Goal: Task Accomplishment & Management: Complete application form

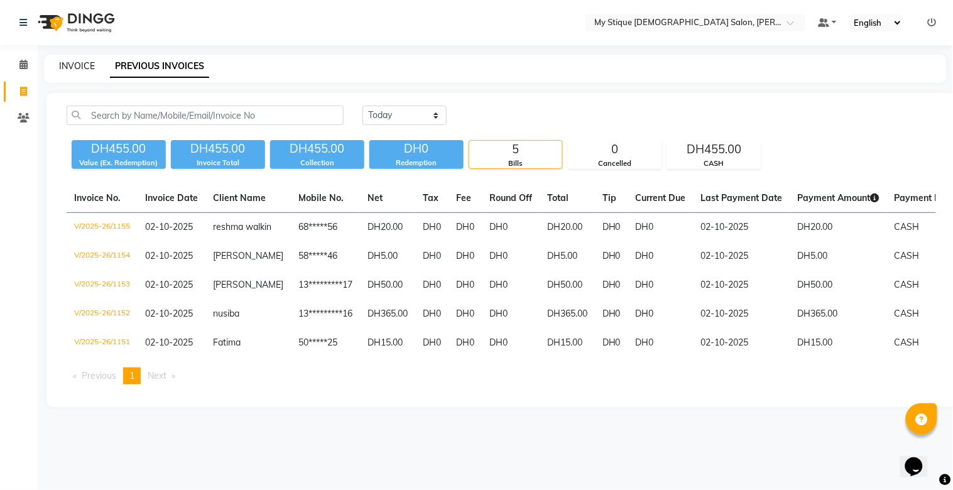
click at [77, 67] on link "INVOICE" at bounding box center [77, 65] width 36 height 11
select select "service"
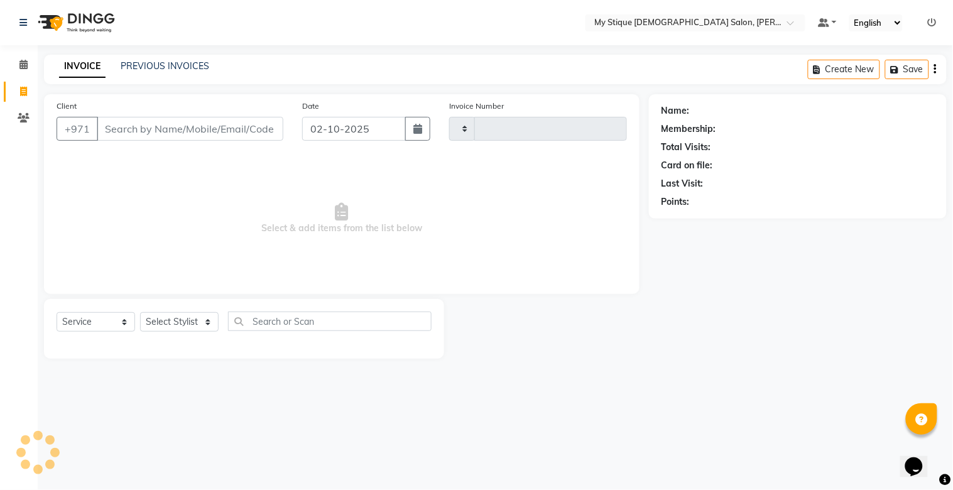
type input "1156"
select select "7457"
click at [214, 128] on input "Client" at bounding box center [190, 129] width 187 height 24
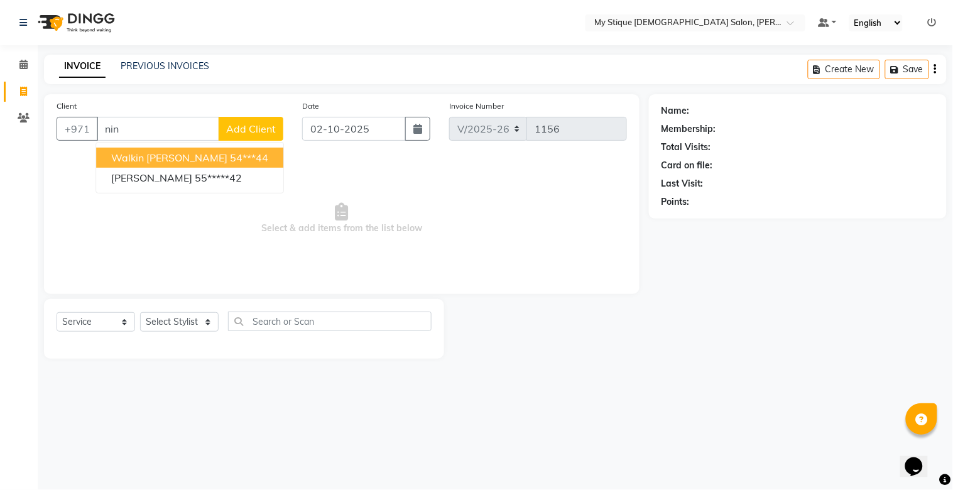
click at [149, 128] on input "nin" at bounding box center [158, 129] width 123 height 24
type input "n"
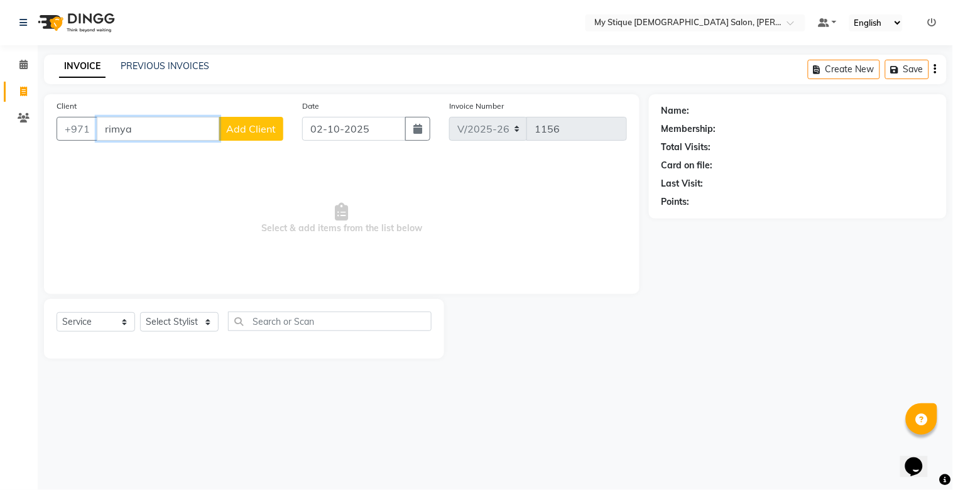
type input "rimya"
click at [248, 128] on span "Add Client" at bounding box center [251, 129] width 50 height 13
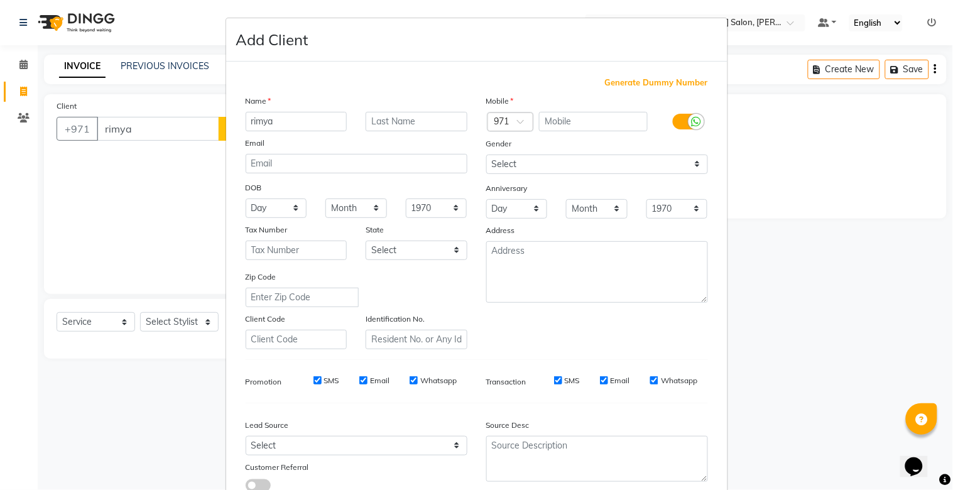
click at [625, 80] on span "Generate Dummy Number" at bounding box center [656, 83] width 103 height 13
type input "1329400000418"
checkbox input "false"
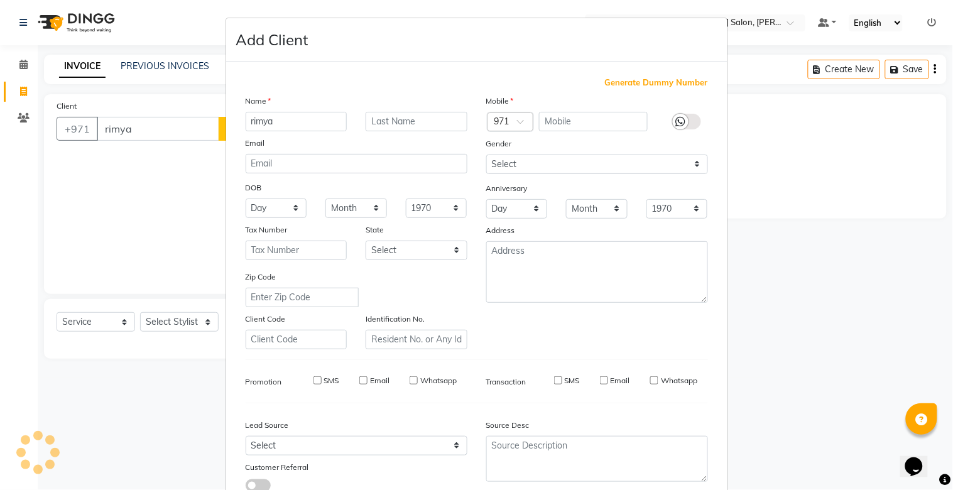
checkbox input "false"
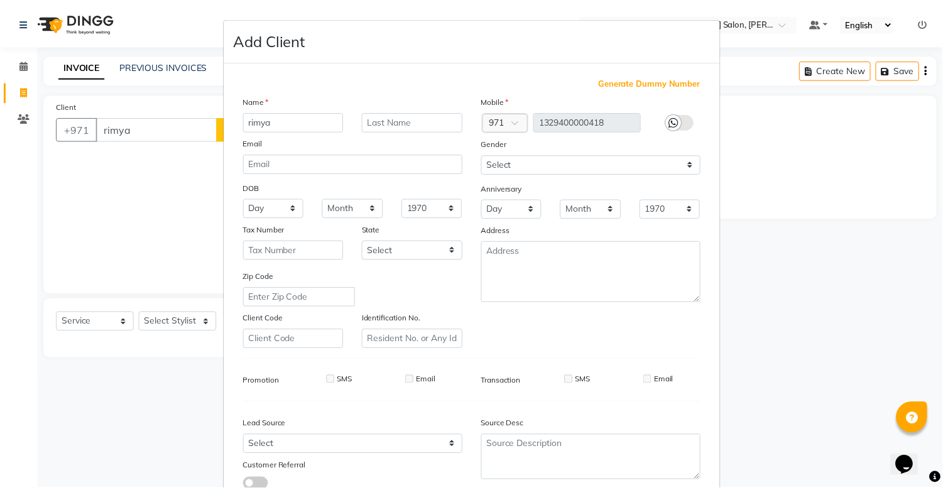
scroll to position [90, 0]
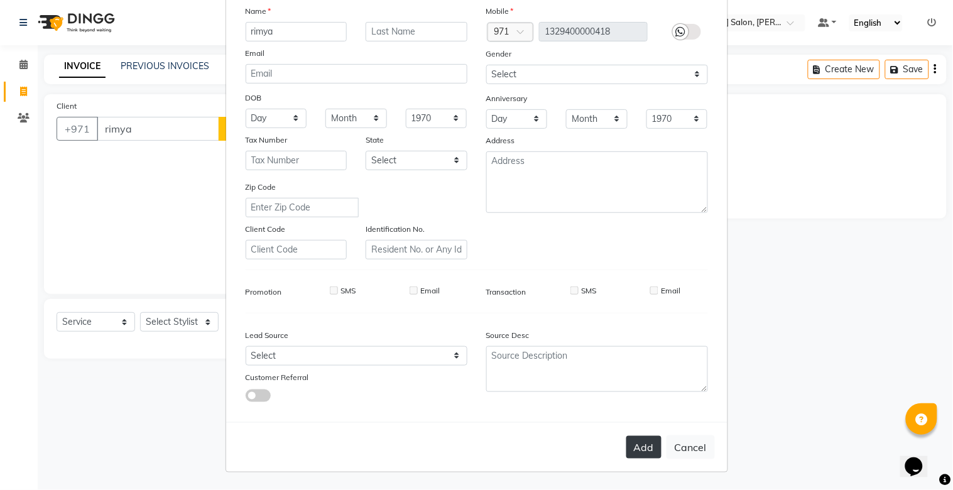
click at [635, 451] on button "Add" at bounding box center [643, 447] width 35 height 23
type input "13*********18"
select select
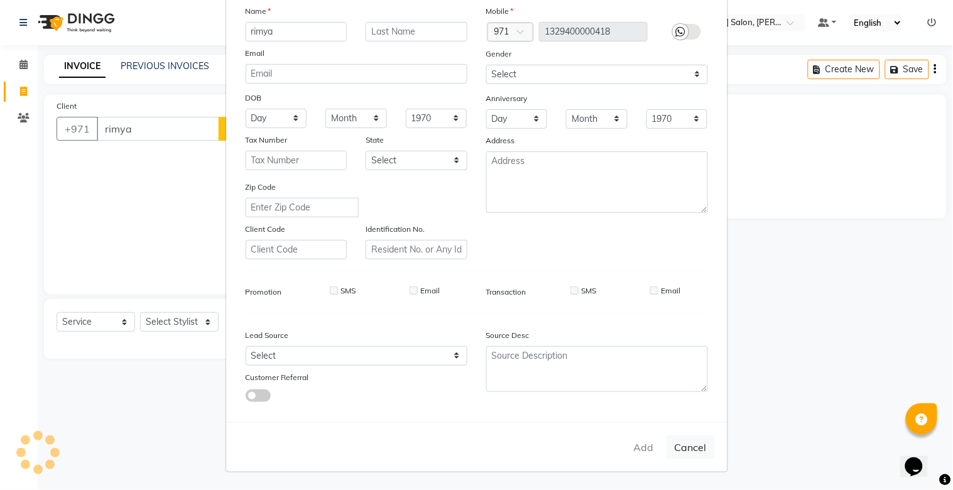
select select
checkbox input "false"
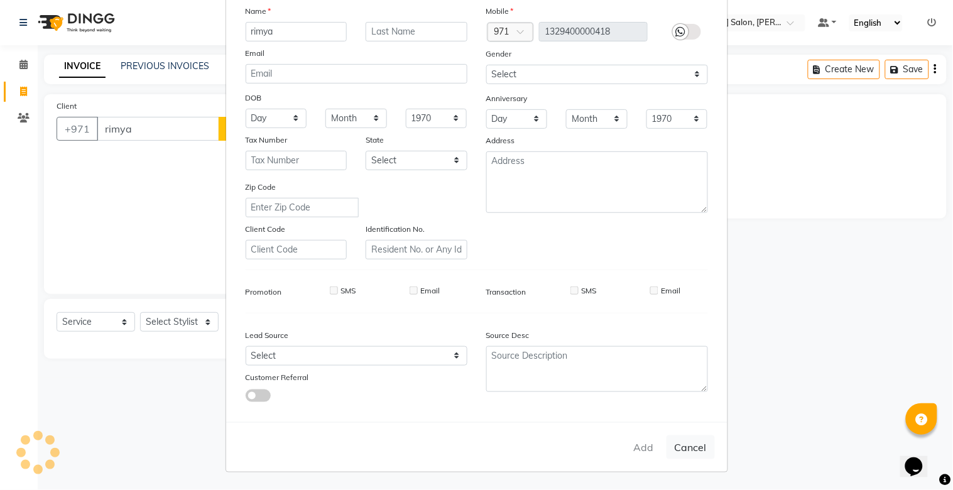
checkbox input "false"
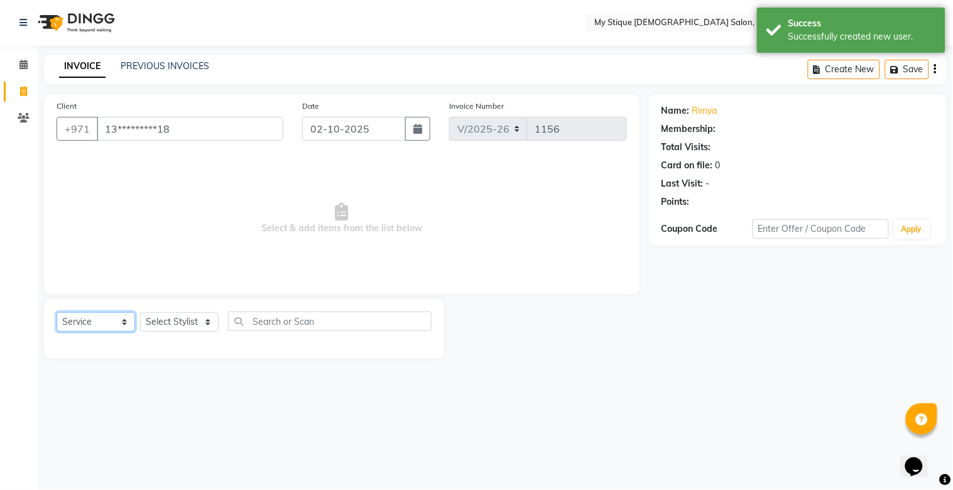
click at [88, 324] on select "Select Service Product Membership Package Voucher Prepaid Gift Card" at bounding box center [96, 321] width 79 height 19
select select "package"
click at [57, 313] on select "Select Service Product Membership Package Voucher Prepaid Gift Card" at bounding box center [96, 321] width 79 height 19
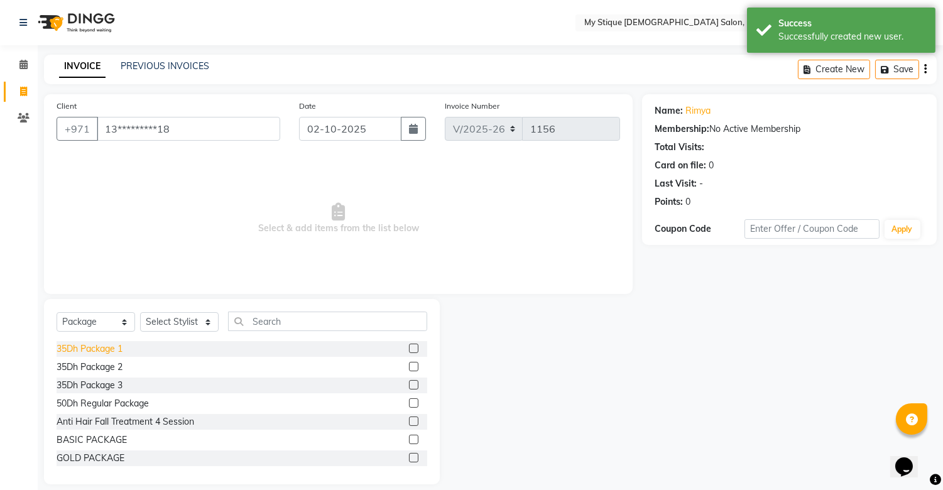
click at [86, 348] on div "35Dh Package 1" at bounding box center [90, 348] width 66 height 13
checkbox input "false"
drag, startPoint x: 178, startPoint y: 324, endPoint x: 175, endPoint y: 330, distance: 7.0
click at [178, 324] on select "Select Stylist [PERSON_NAME] Reshma [PERSON_NAME] Sales [PERSON_NAME] TEMP STAFF" at bounding box center [179, 321] width 79 height 19
select select "83492"
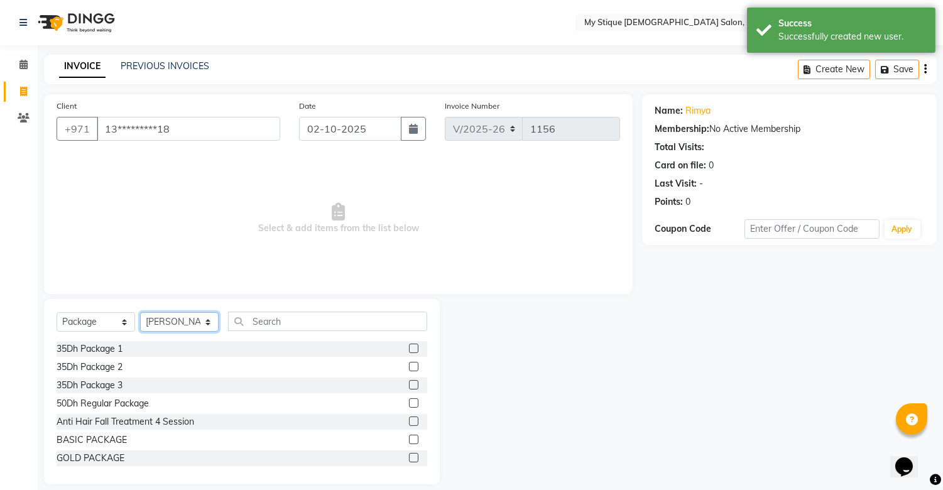
click at [140, 313] on select "Select Stylist [PERSON_NAME] Reshma [PERSON_NAME] Sales [PERSON_NAME] TEMP STAFF" at bounding box center [179, 321] width 79 height 19
click at [116, 352] on div "35Dh Package 1" at bounding box center [90, 348] width 66 height 13
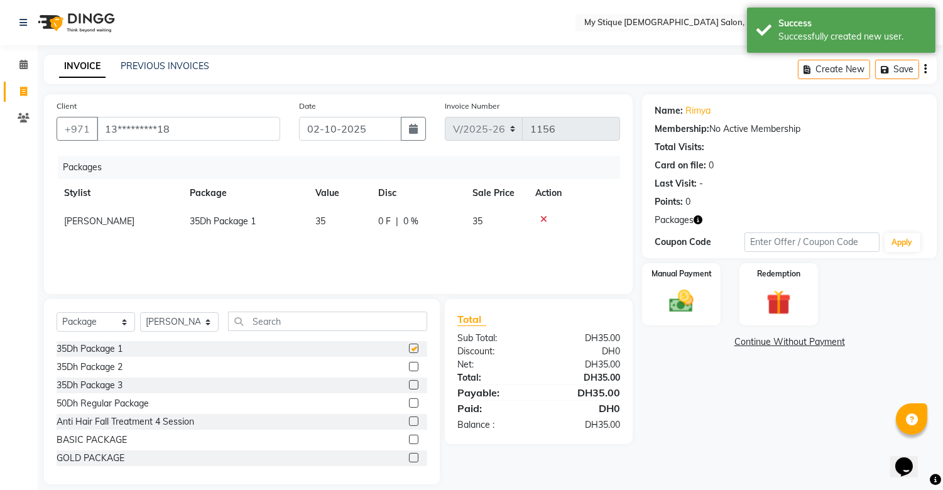
checkbox input "false"
click at [689, 290] on img at bounding box center [681, 302] width 41 height 30
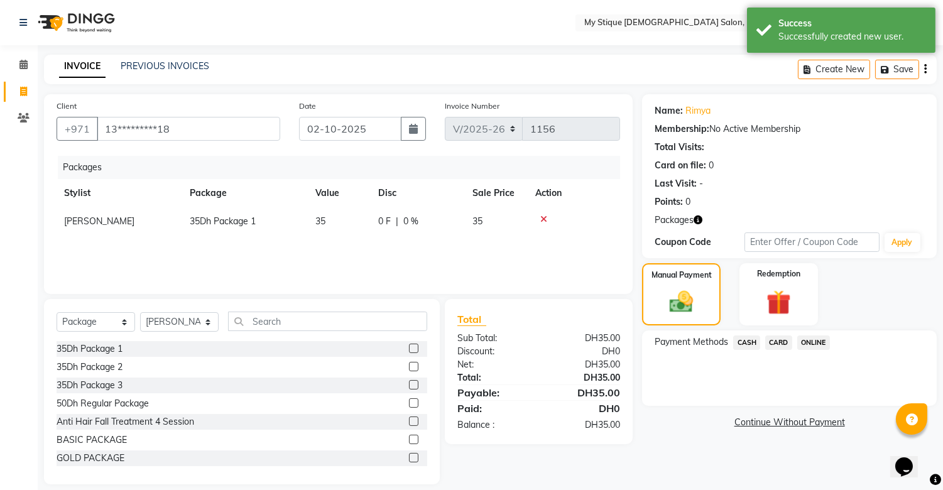
click at [744, 341] on span "CASH" at bounding box center [746, 342] width 27 height 14
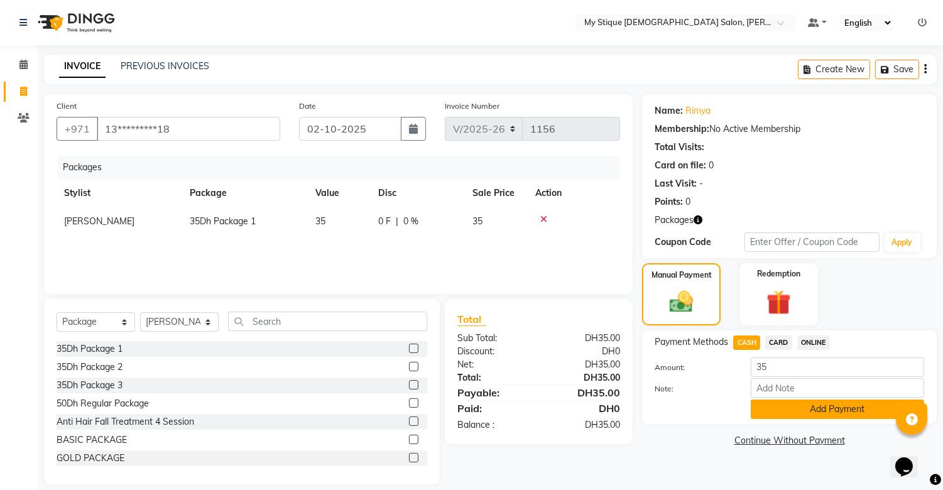
click at [807, 400] on button "Add Payment" at bounding box center [837, 409] width 173 height 19
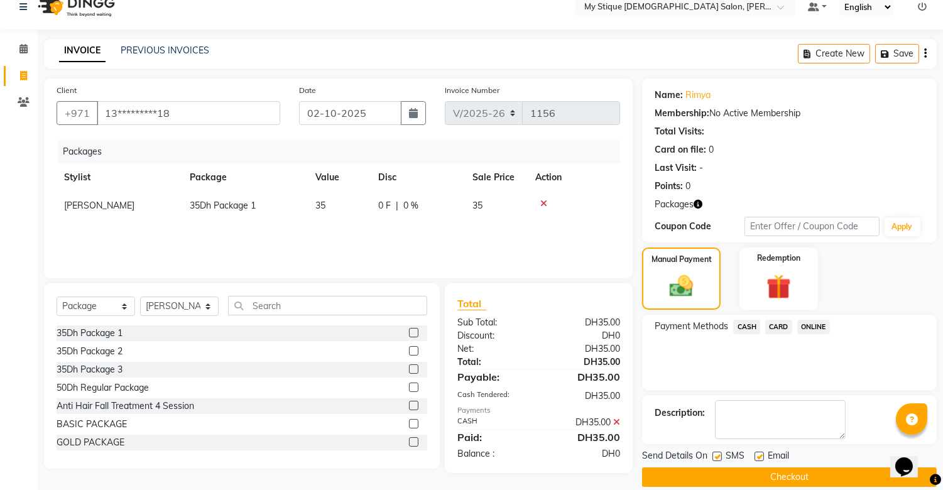
scroll to position [31, 0]
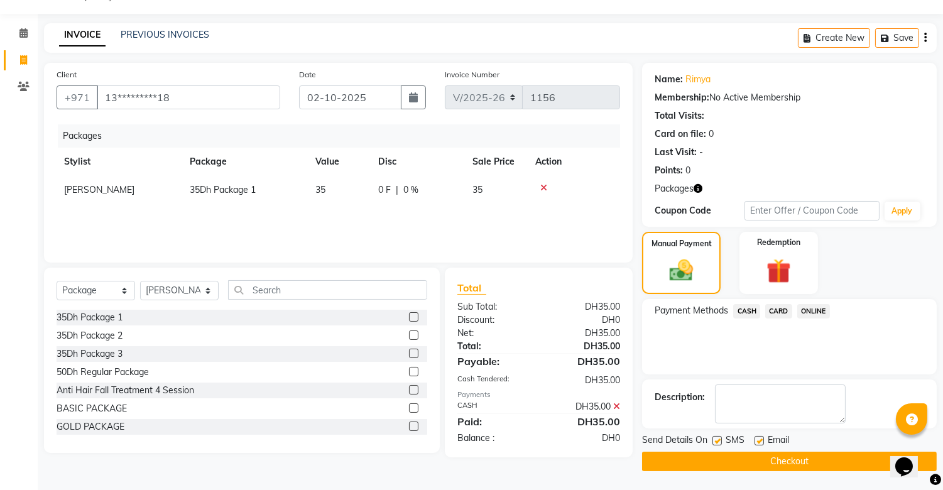
click at [784, 464] on button "Checkout" at bounding box center [789, 461] width 295 height 19
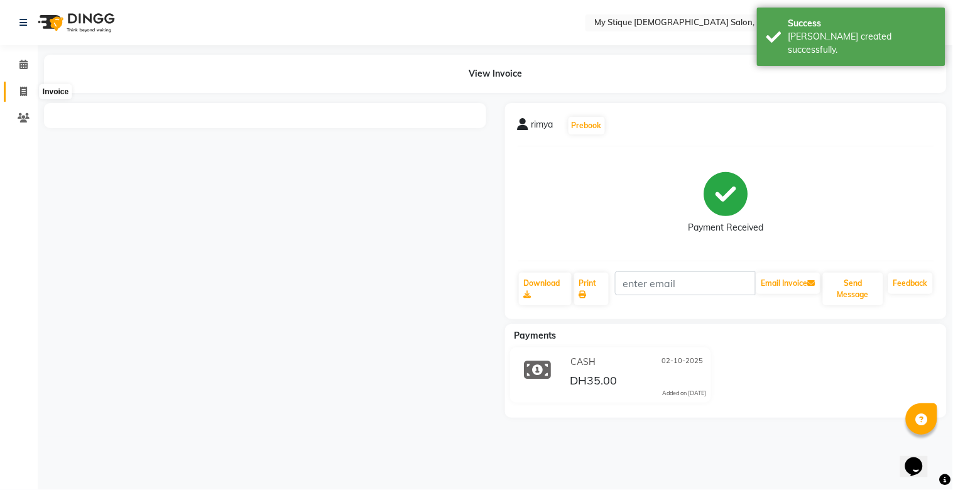
click at [16, 87] on span at bounding box center [24, 92] width 22 height 14
select select "service"
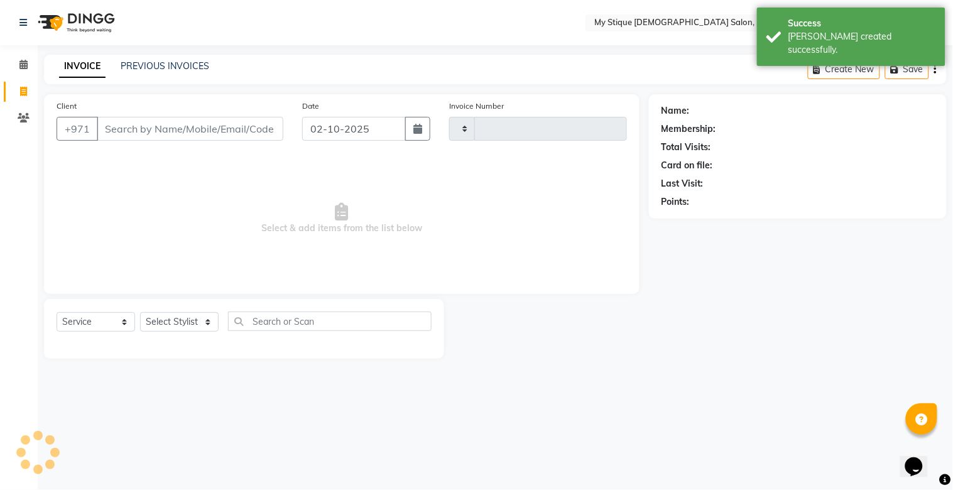
type input "1157"
select select "7457"
click at [164, 128] on input "Client" at bounding box center [190, 129] width 187 height 24
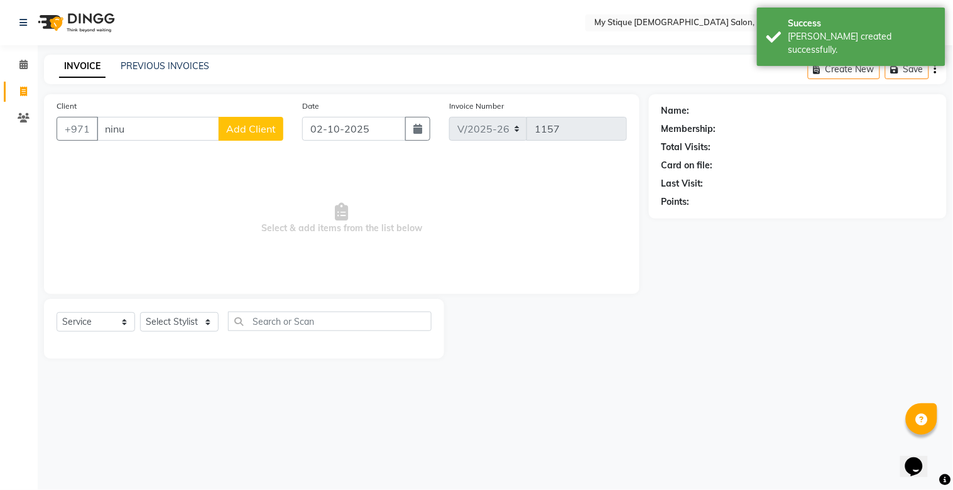
type input "ninu"
click at [248, 128] on span "Add Client" at bounding box center [251, 129] width 50 height 13
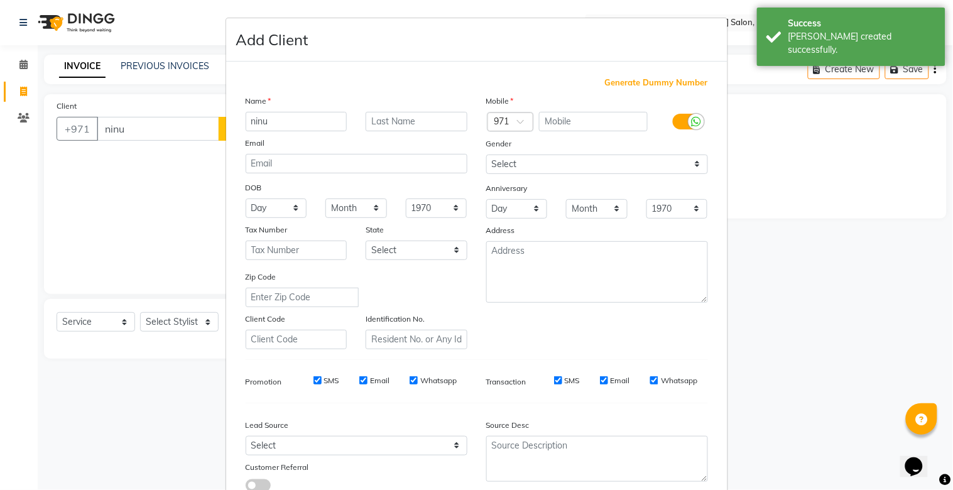
click at [630, 80] on span "Generate Dummy Number" at bounding box center [656, 83] width 103 height 13
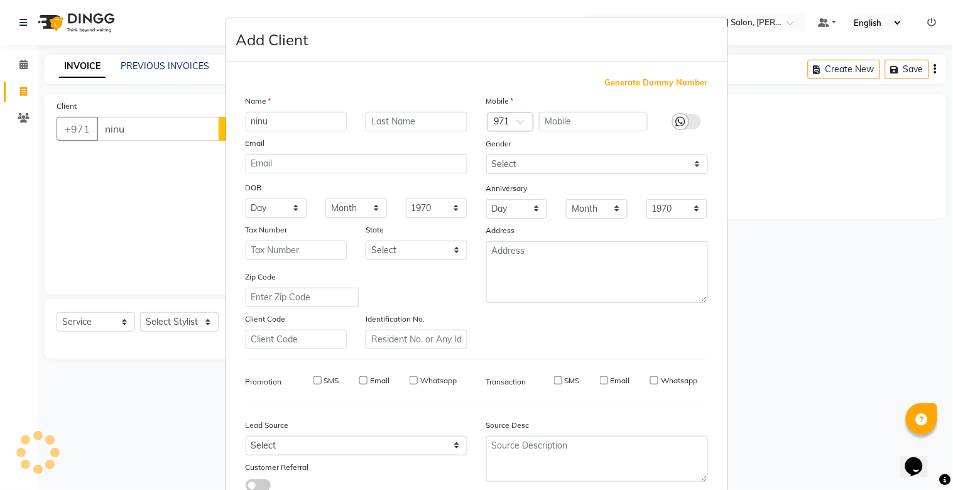
type input "1329400000419"
checkbox input "false"
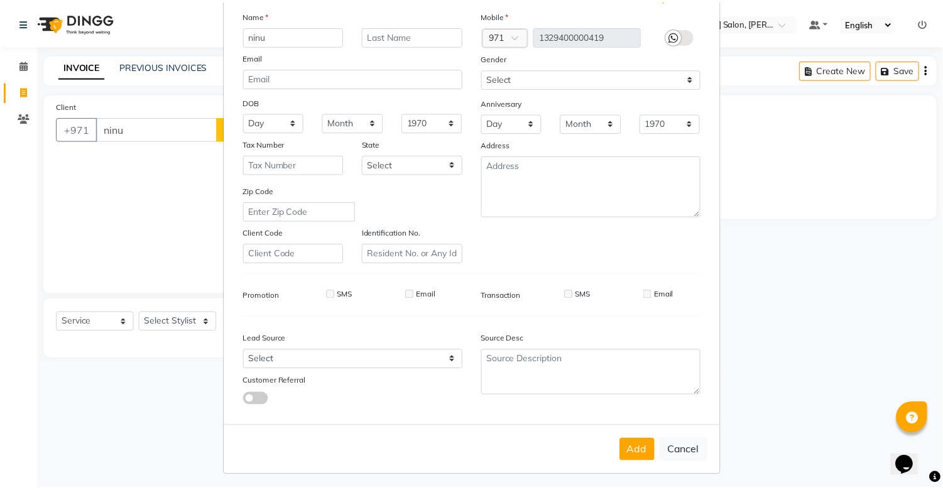
scroll to position [90, 0]
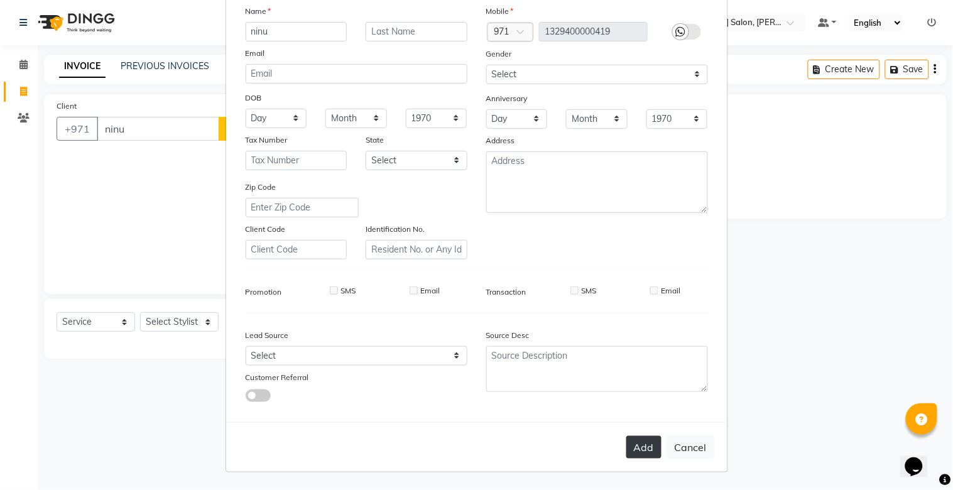
click at [637, 437] on button "Add" at bounding box center [643, 447] width 35 height 23
type input "13*********19"
select select
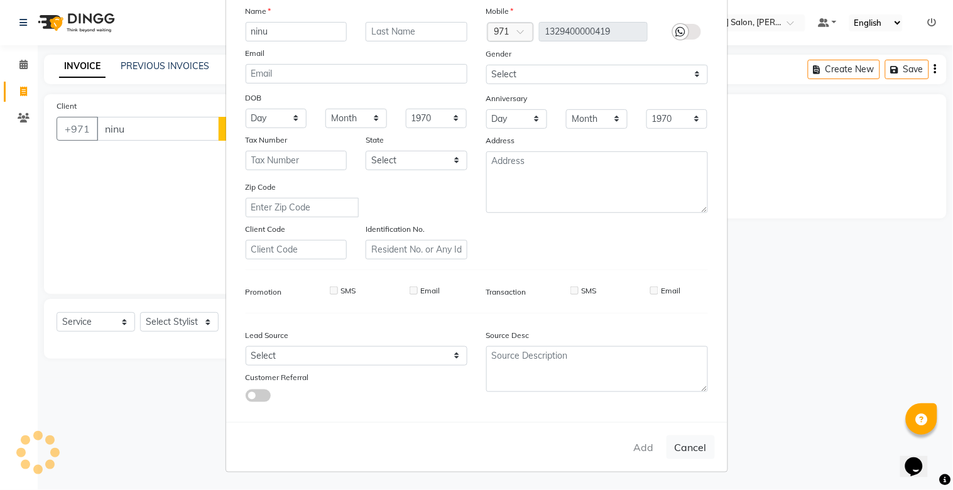
select select
checkbox input "false"
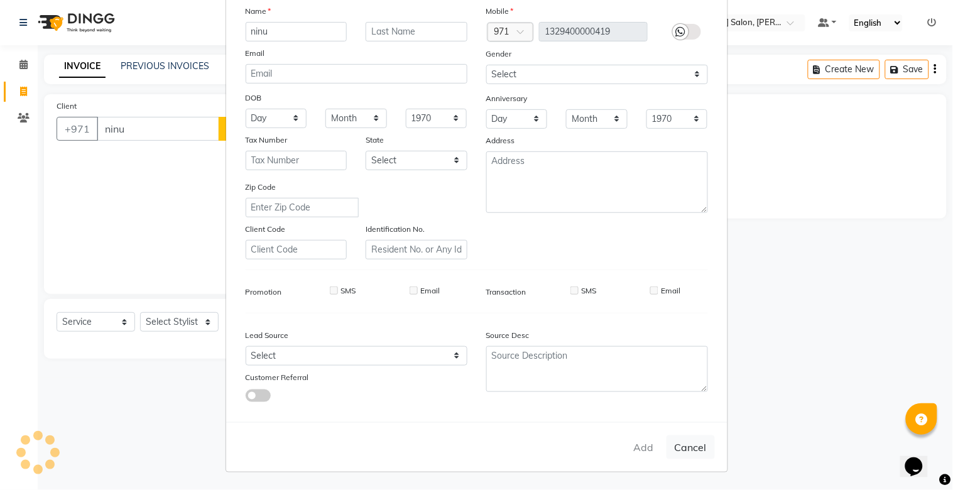
checkbox input "false"
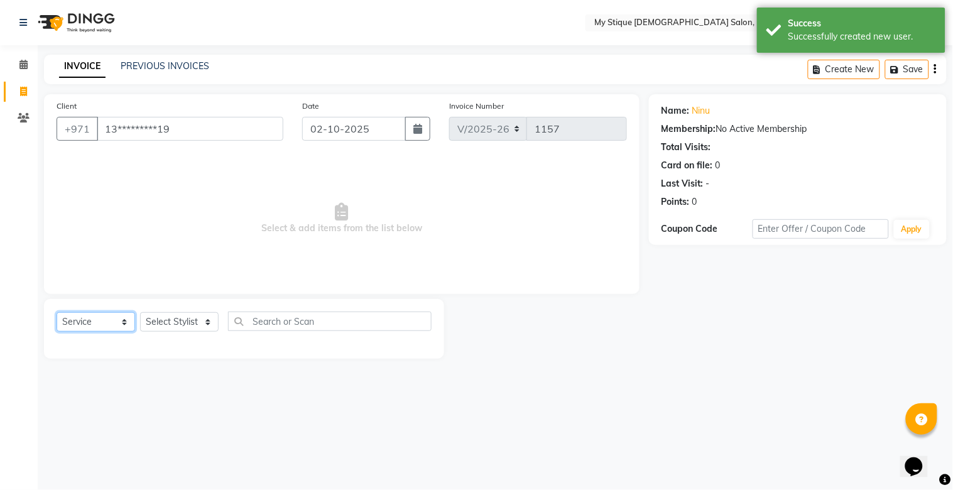
click at [88, 322] on select "Select Service Product Membership Package Voucher Prepaid Gift Card" at bounding box center [96, 321] width 79 height 19
click at [57, 313] on select "Select Service Product Membership Package Voucher Prepaid Gift Card" at bounding box center [96, 321] width 79 height 19
drag, startPoint x: 173, startPoint y: 319, endPoint x: 173, endPoint y: 327, distance: 8.2
click at [173, 319] on select "Select Stylist [PERSON_NAME] Reshma [PERSON_NAME] Sales [PERSON_NAME] TEMP STAFF" at bounding box center [179, 321] width 79 height 19
select select "65420"
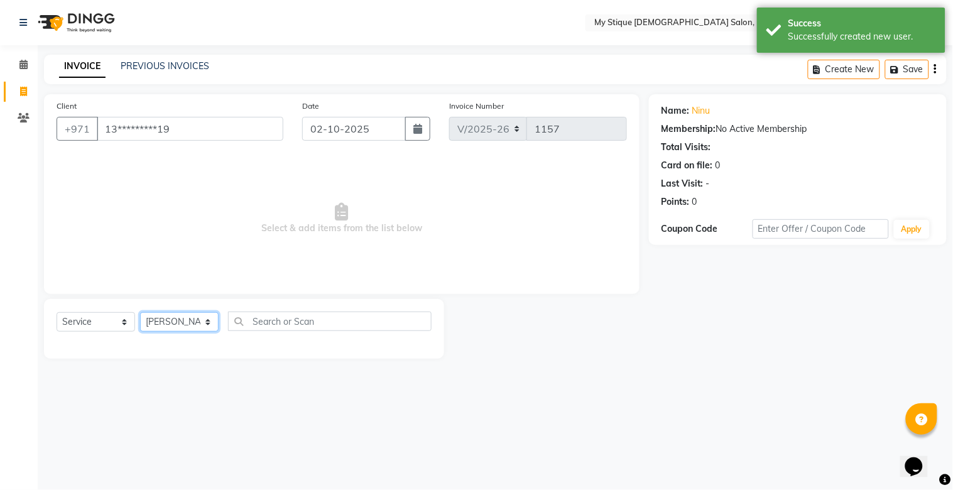
click at [140, 313] on select "Select Stylist [PERSON_NAME] Reshma [PERSON_NAME] Sales [PERSON_NAME] TEMP STAFF" at bounding box center [179, 321] width 79 height 19
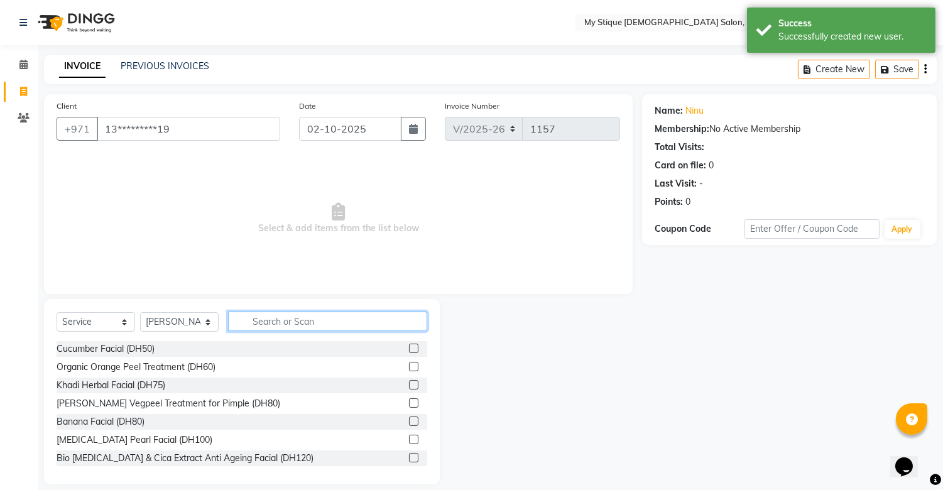
click at [281, 324] on input "text" at bounding box center [327, 321] width 199 height 19
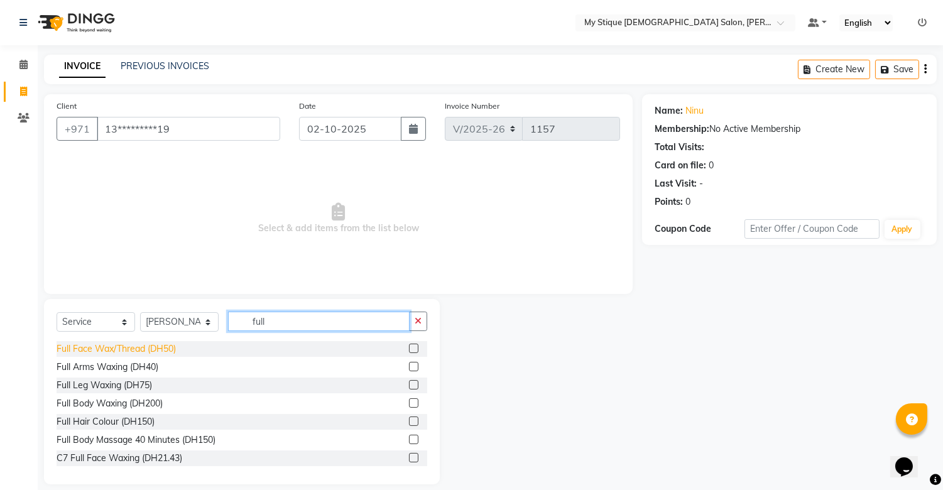
type input "full"
click at [126, 346] on div "Full Face Wax/Thread (DH50)" at bounding box center [116, 348] width 119 height 13
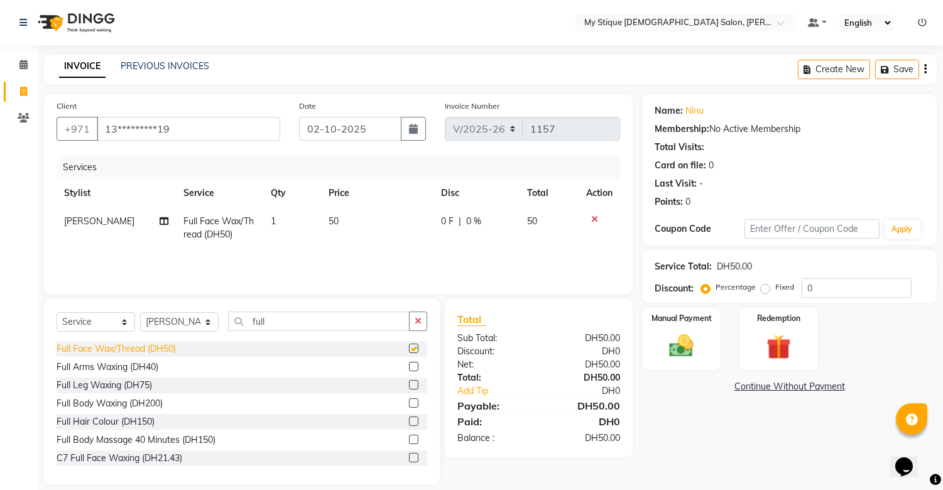
checkbox input "false"
click at [679, 333] on img at bounding box center [681, 347] width 41 height 30
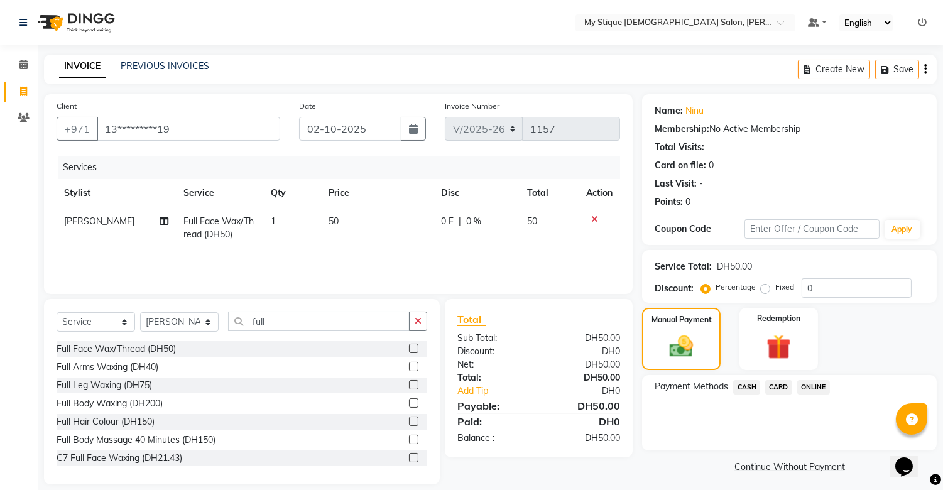
click at [746, 386] on span "CASH" at bounding box center [746, 387] width 27 height 14
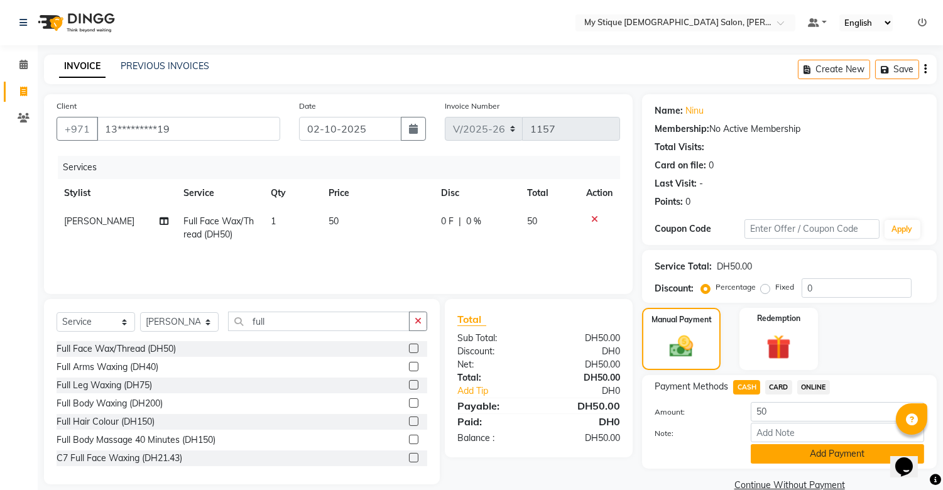
click at [814, 454] on button "Add Payment" at bounding box center [837, 453] width 173 height 19
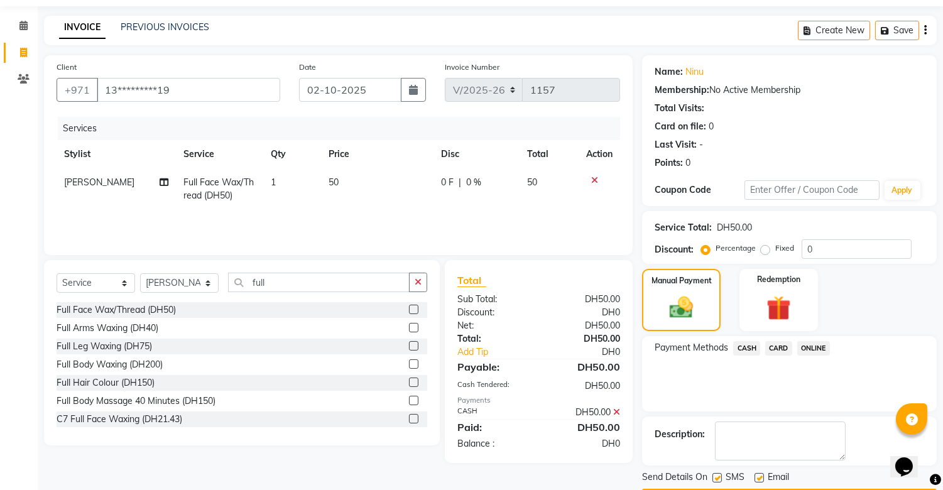
scroll to position [75, 0]
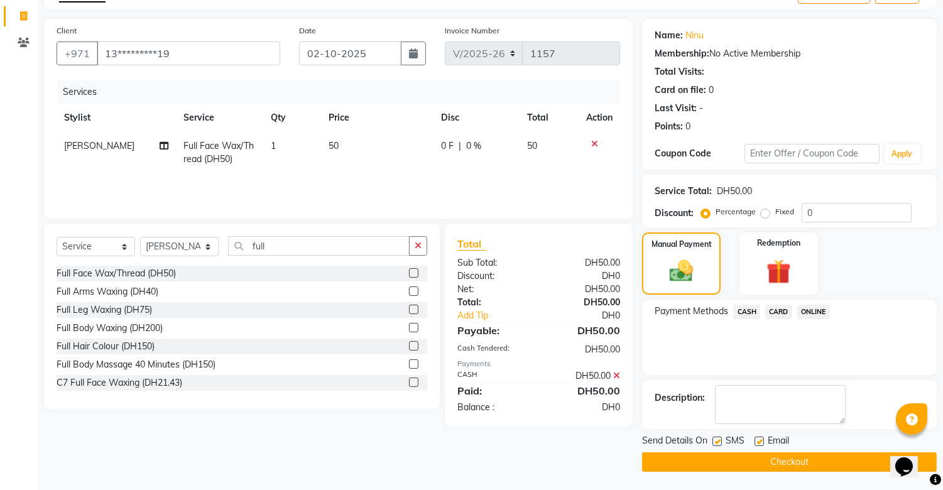
click at [795, 457] on button "Checkout" at bounding box center [789, 461] width 295 height 19
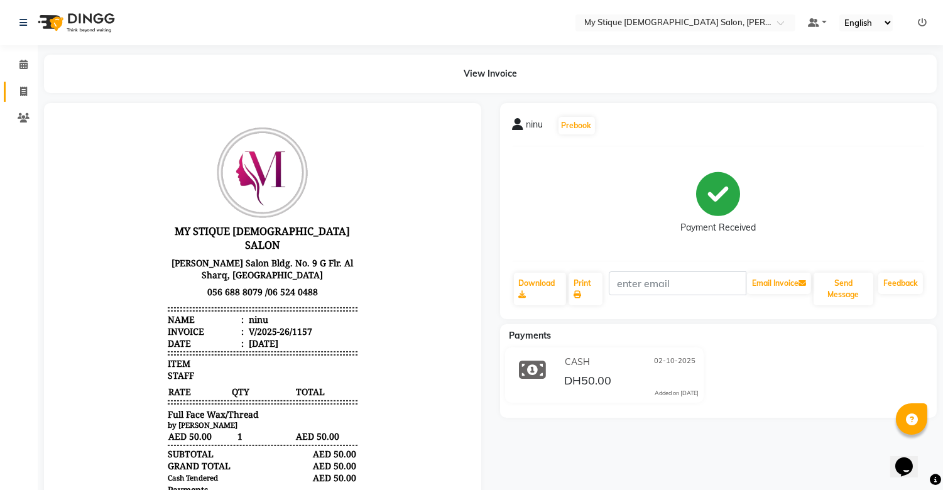
click at [19, 101] on link "Invoice" at bounding box center [19, 92] width 30 height 21
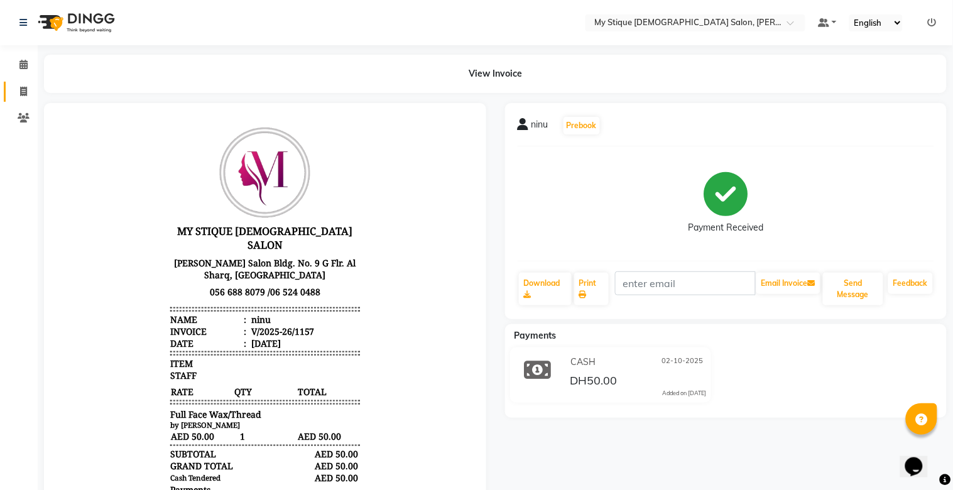
select select "service"
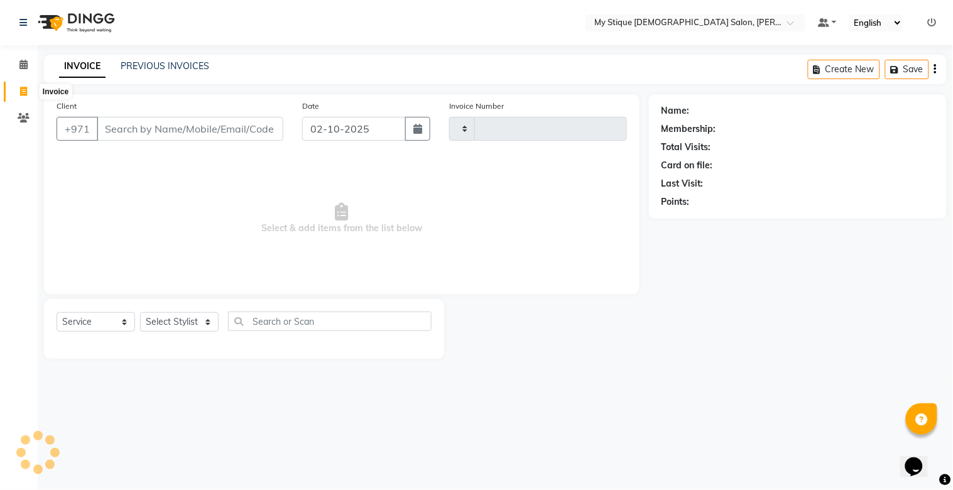
type input "1158"
select select "7457"
click at [146, 65] on link "PREVIOUS INVOICES" at bounding box center [165, 65] width 89 height 11
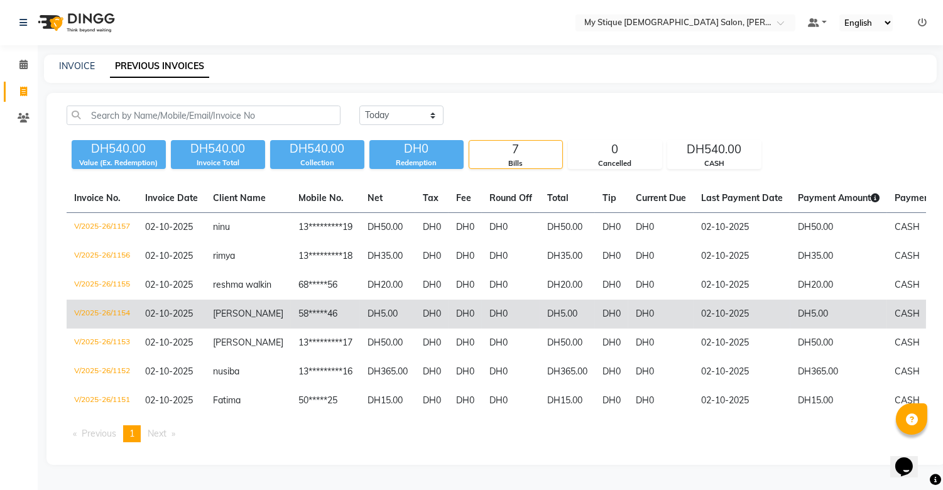
scroll to position [16, 0]
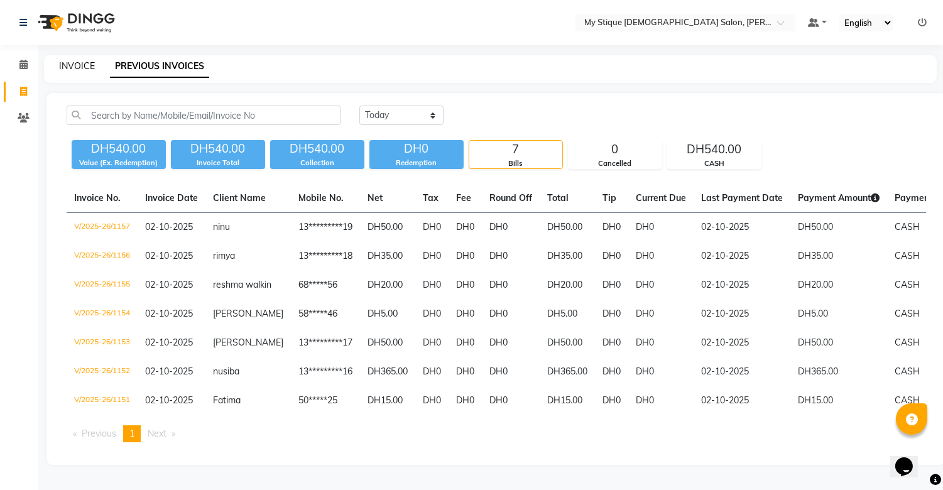
click at [73, 60] on link "INVOICE" at bounding box center [77, 65] width 36 height 11
select select "service"
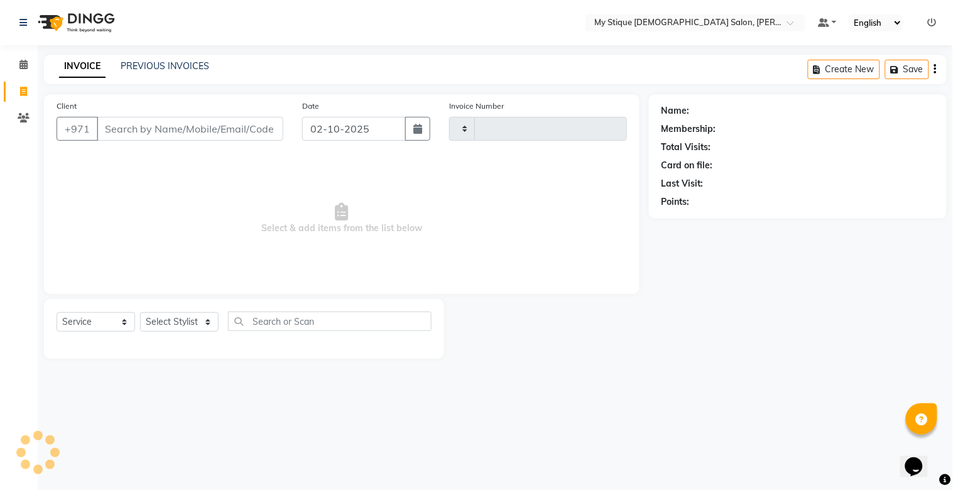
type input "1158"
select select "7457"
click at [197, 135] on input "Client" at bounding box center [190, 129] width 187 height 24
click at [203, 132] on input "Client" at bounding box center [190, 129] width 187 height 24
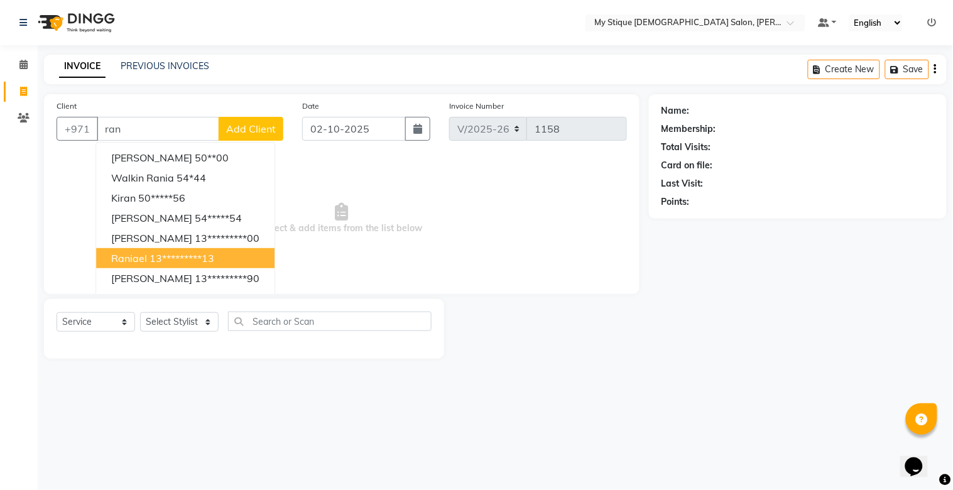
click at [146, 251] on button "raniael 13*********13" at bounding box center [185, 258] width 178 height 20
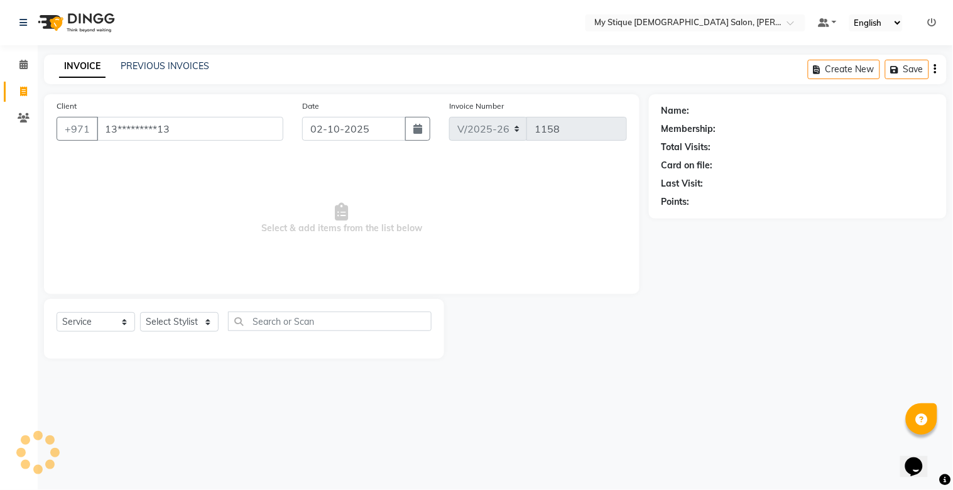
type input "13*********13"
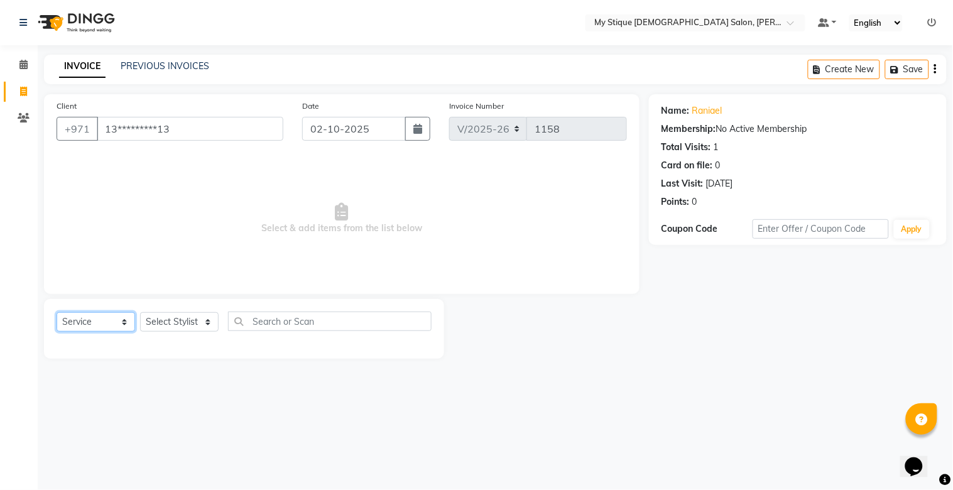
click at [90, 322] on select "Select Service Product Membership Package Voucher Prepaid Gift Card" at bounding box center [96, 321] width 79 height 19
click at [57, 313] on select "Select Service Product Membership Package Voucher Prepaid Gift Card" at bounding box center [96, 321] width 79 height 19
click at [175, 328] on select "Select Stylist [PERSON_NAME] Reshma [PERSON_NAME] Sales [PERSON_NAME] TEMP STAFF" at bounding box center [179, 321] width 79 height 19
select select "83492"
click at [140, 313] on select "Select Stylist [PERSON_NAME] Reshma [PERSON_NAME] Sales [PERSON_NAME] TEMP STAFF" at bounding box center [179, 321] width 79 height 19
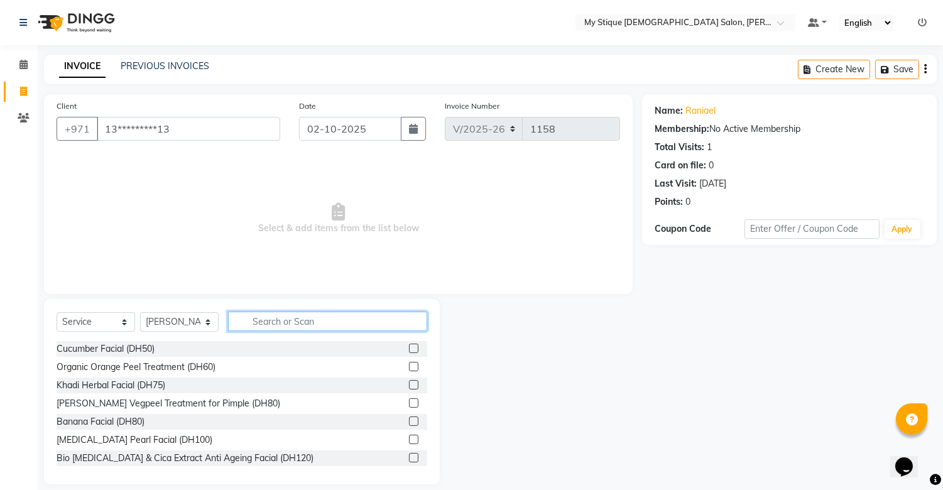
click at [278, 330] on input "text" at bounding box center [327, 321] width 199 height 19
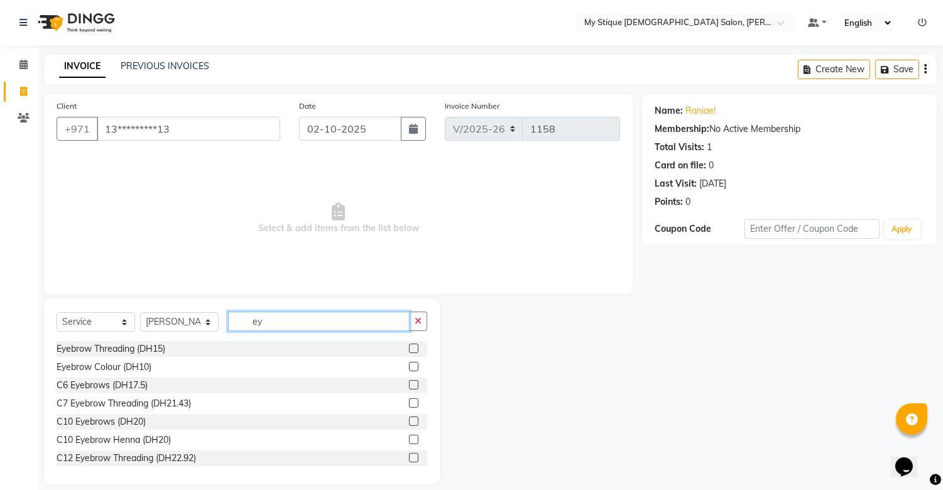
type input "ey"
click at [120, 356] on div "Eyebrow Threading (DH15)" at bounding box center [242, 349] width 371 height 16
click at [121, 349] on div "Eyebrow Threading (DH15)" at bounding box center [111, 348] width 109 height 13
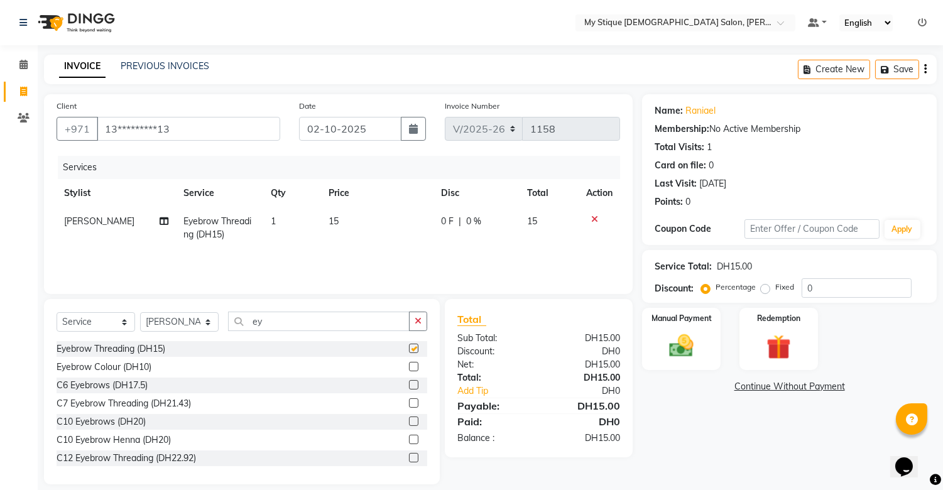
checkbox input "false"
click at [422, 325] on button "button" at bounding box center [418, 321] width 18 height 19
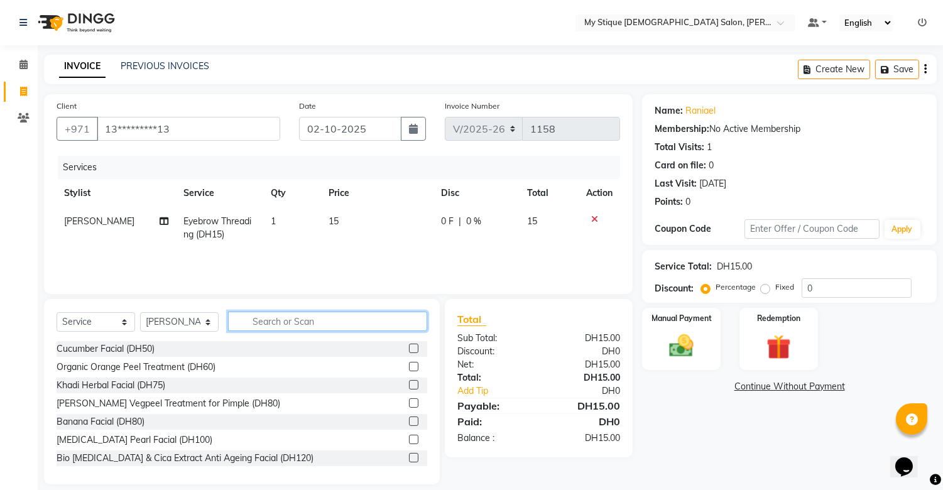
click at [403, 324] on input "text" at bounding box center [327, 321] width 199 height 19
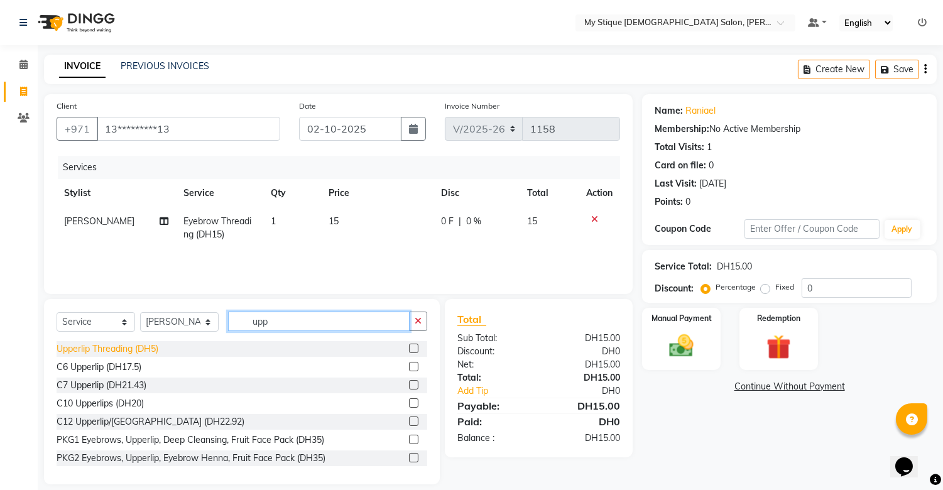
type input "upp"
click at [97, 349] on div "Upperlip Threading (DH5)" at bounding box center [108, 348] width 102 height 13
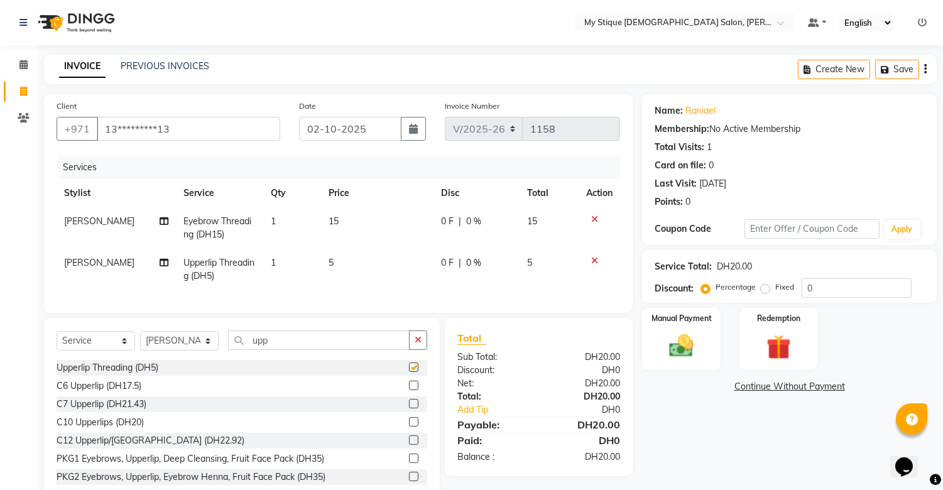
checkbox input "false"
click at [663, 341] on img at bounding box center [681, 347] width 41 height 30
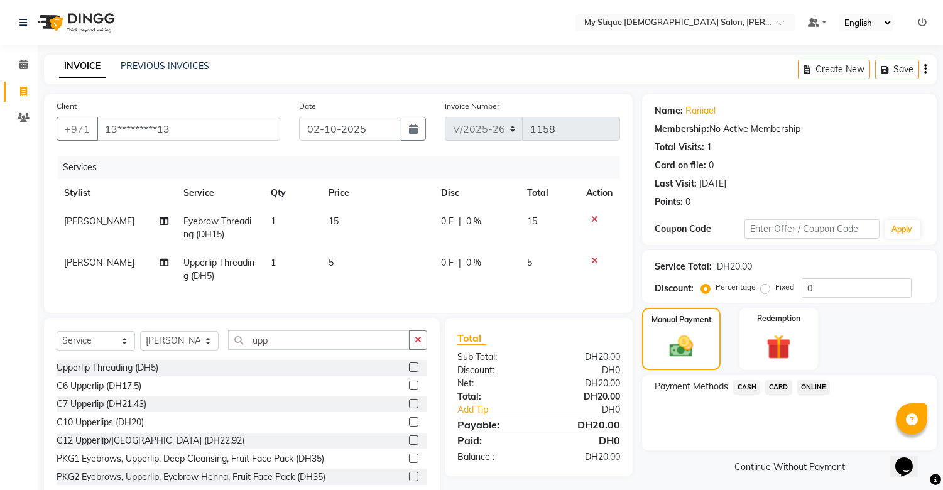
click at [743, 387] on span "CASH" at bounding box center [746, 387] width 27 height 14
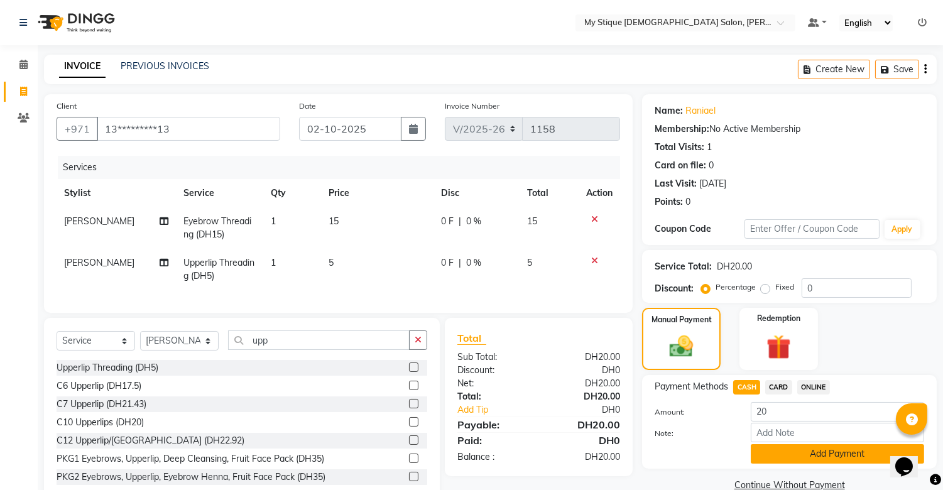
click at [792, 447] on button "Add Payment" at bounding box center [837, 453] width 173 height 19
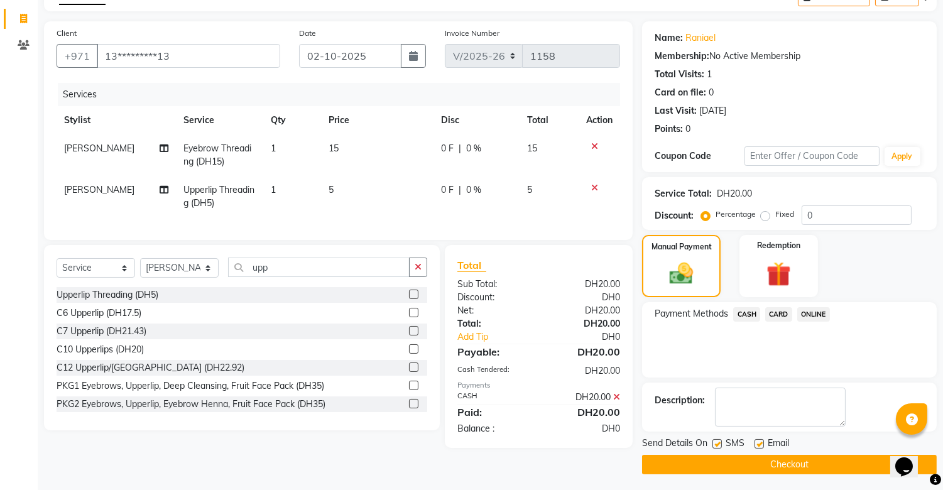
scroll to position [75, 0]
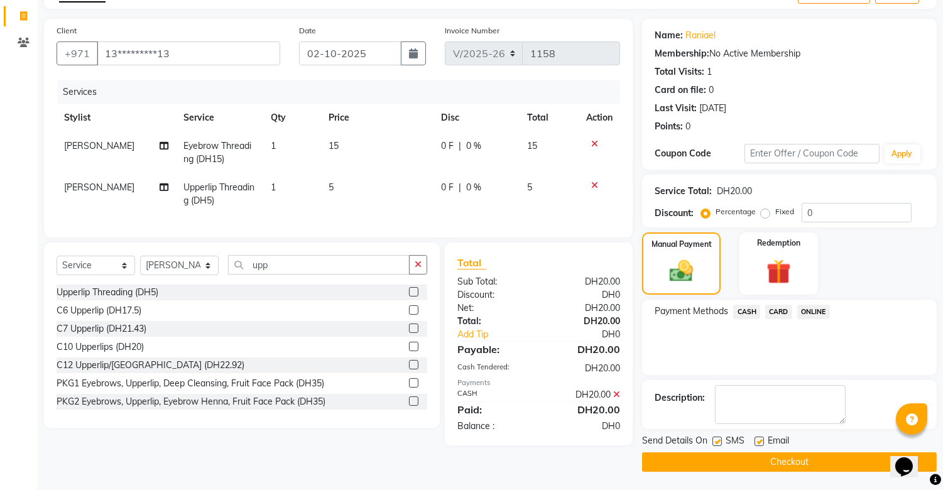
click at [803, 454] on button "Checkout" at bounding box center [789, 461] width 295 height 19
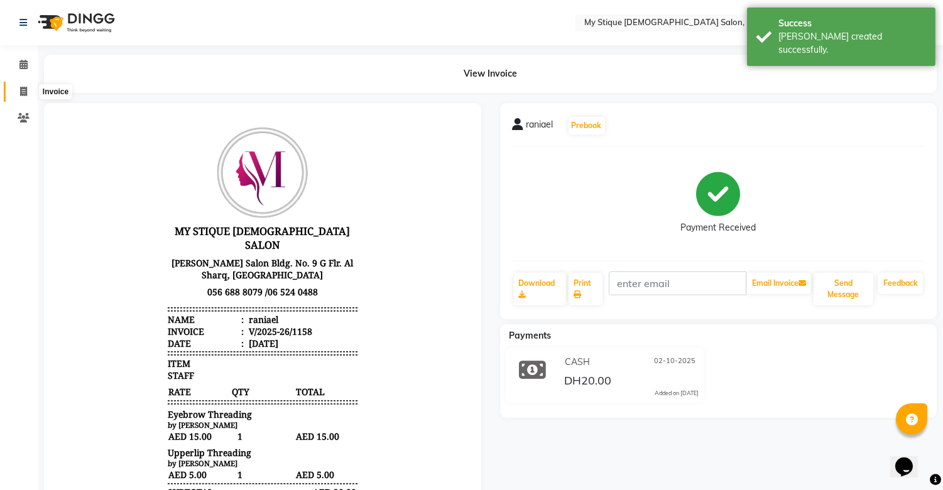
click at [24, 87] on icon at bounding box center [23, 91] width 7 height 9
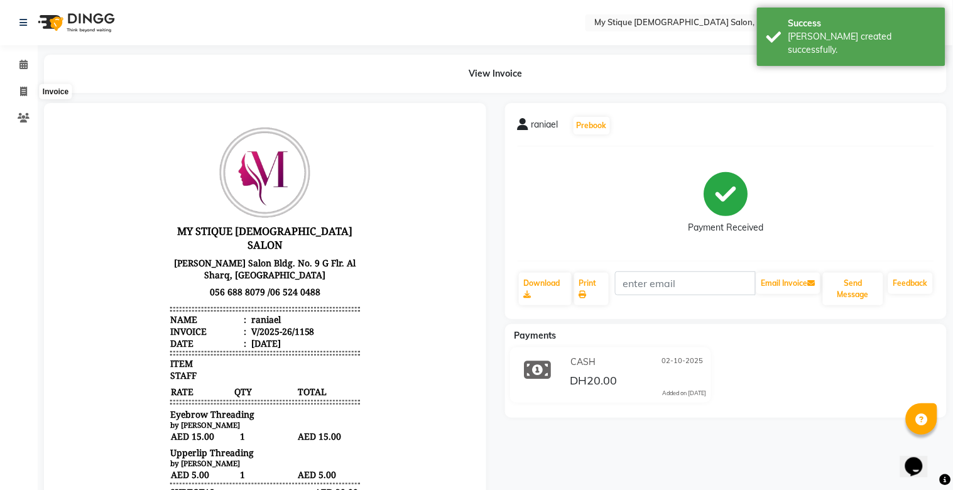
select select "service"
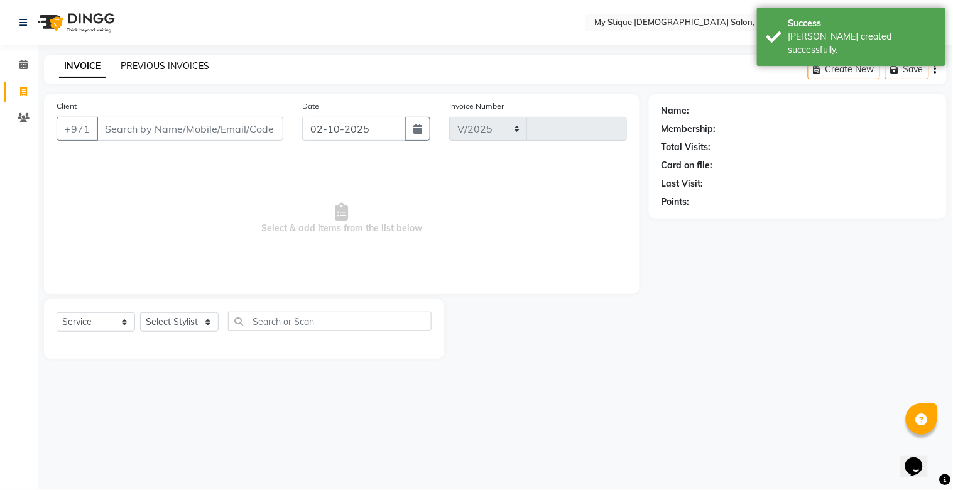
select select "7457"
type input "1159"
click at [148, 65] on link "PREVIOUS INVOICES" at bounding box center [165, 65] width 89 height 11
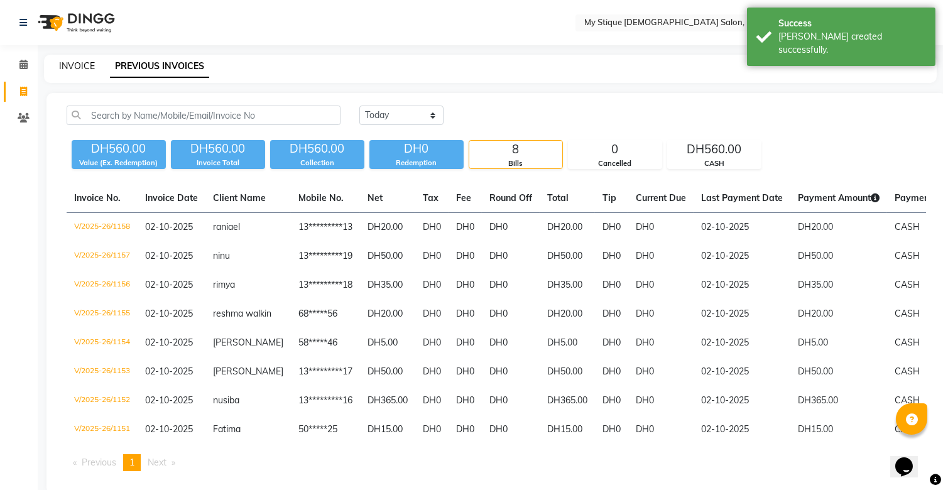
click at [84, 61] on link "INVOICE" at bounding box center [77, 65] width 36 height 11
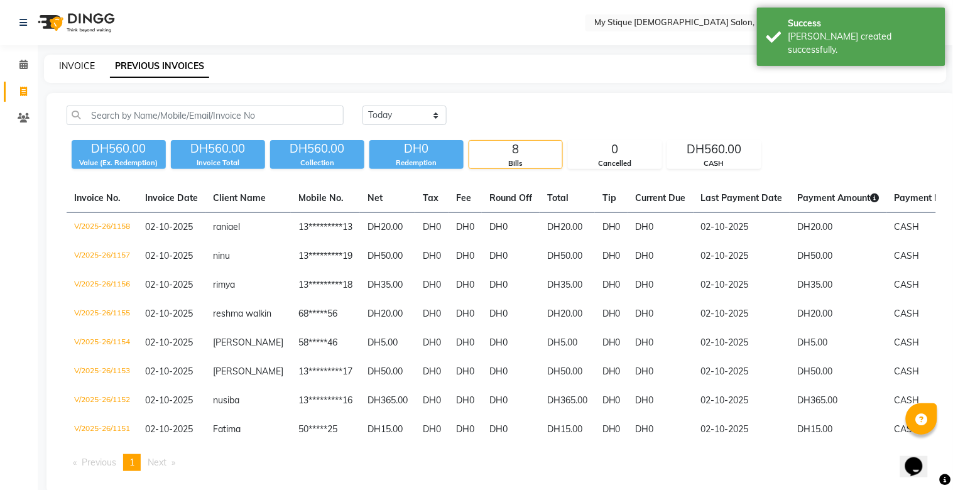
select select "service"
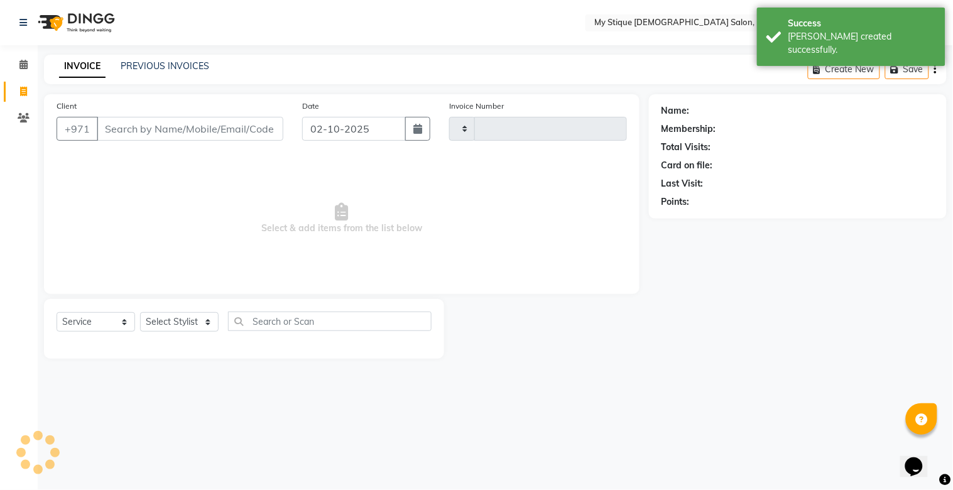
type input "1159"
select select "7457"
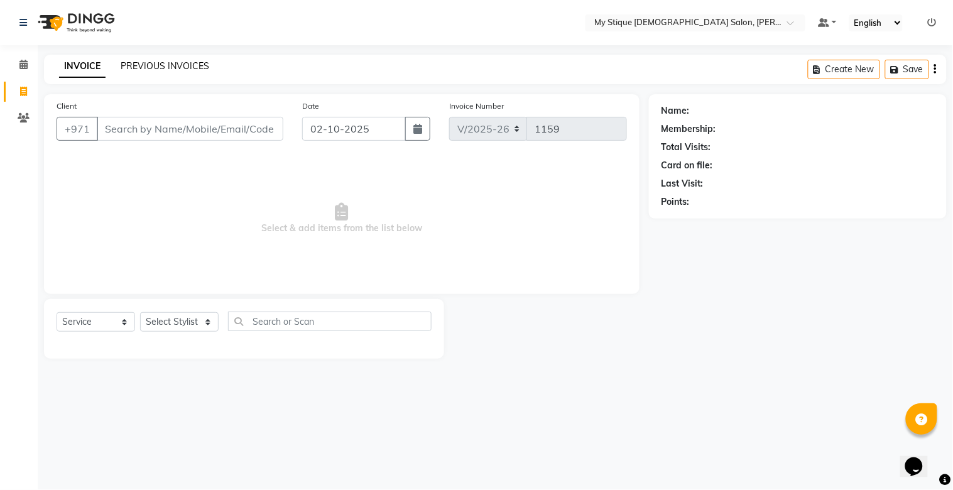
click at [167, 63] on link "PREVIOUS INVOICES" at bounding box center [165, 65] width 89 height 11
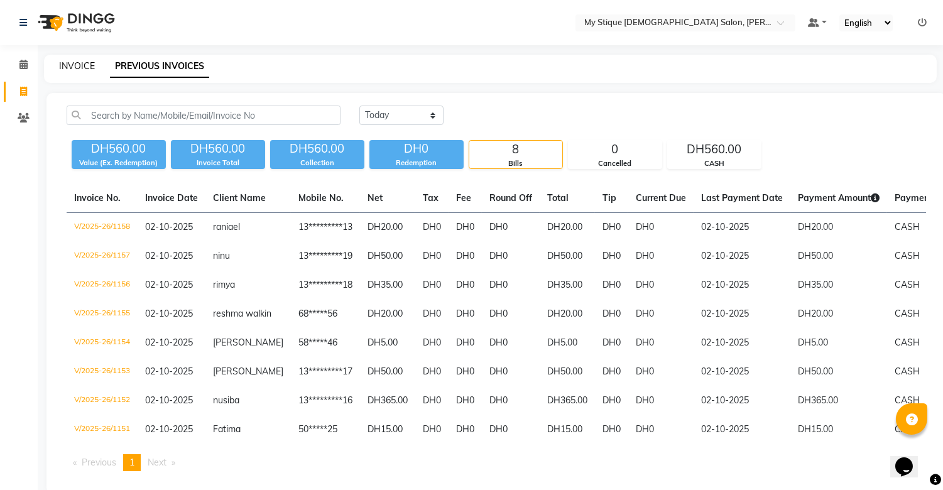
click at [75, 63] on link "INVOICE" at bounding box center [77, 65] width 36 height 11
select select "service"
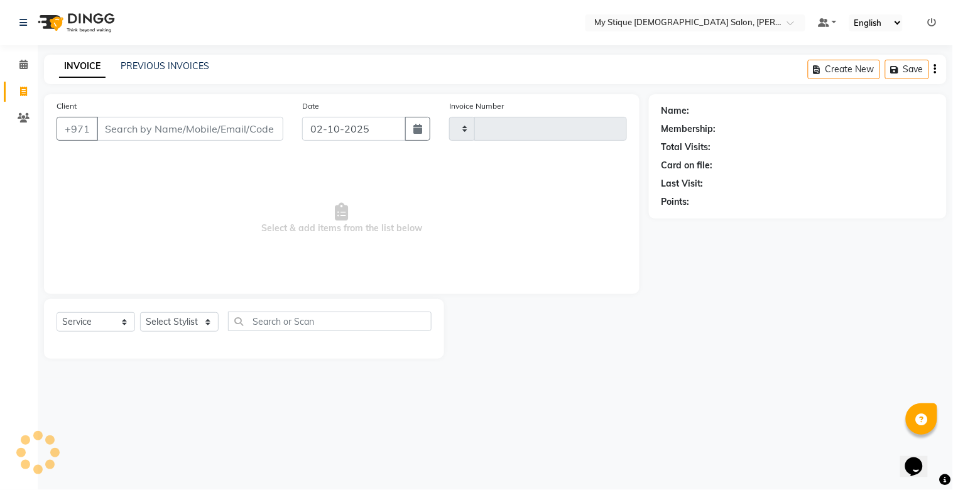
type input "1159"
select select "7457"
